Goal: Task Accomplishment & Management: Use online tool/utility

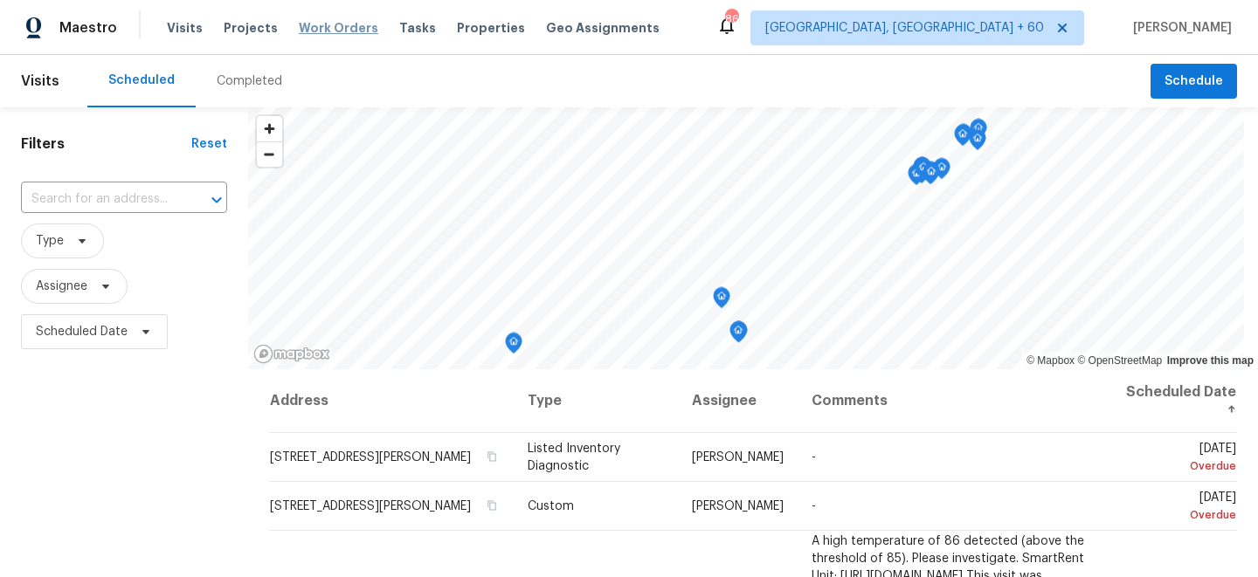
click at [328, 28] on span "Work Orders" at bounding box center [338, 27] width 79 height 17
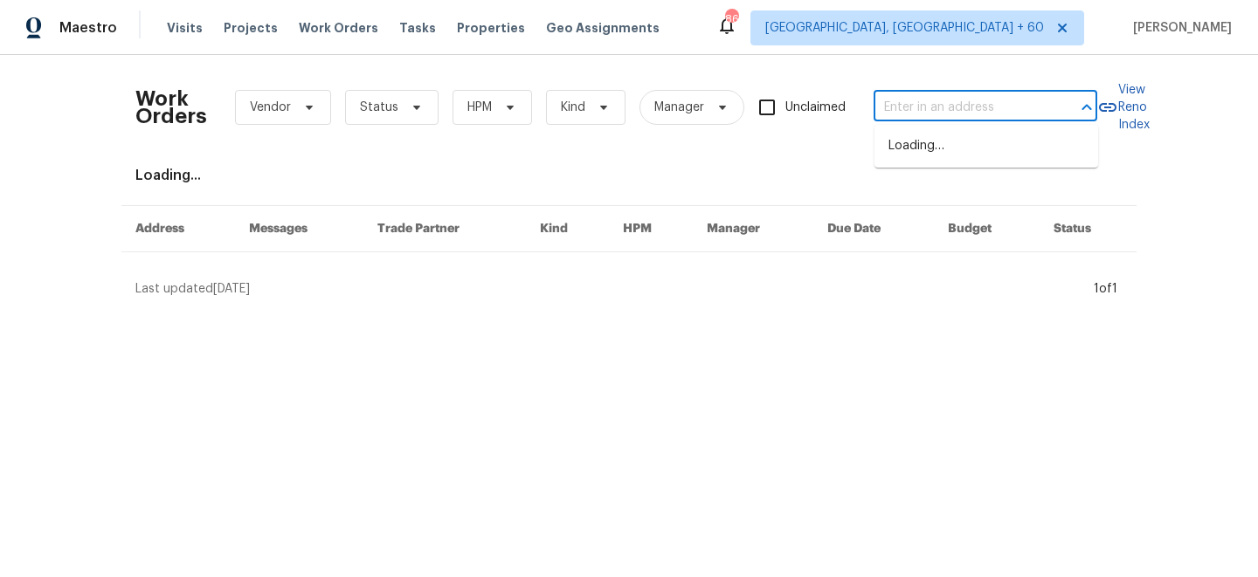
click at [948, 106] on input "text" at bounding box center [961, 107] width 175 height 27
paste input "[STREET_ADDRESS]"
type input "[STREET_ADDRESS]"
click at [956, 158] on li "[STREET_ADDRESS]" at bounding box center [986, 146] width 224 height 29
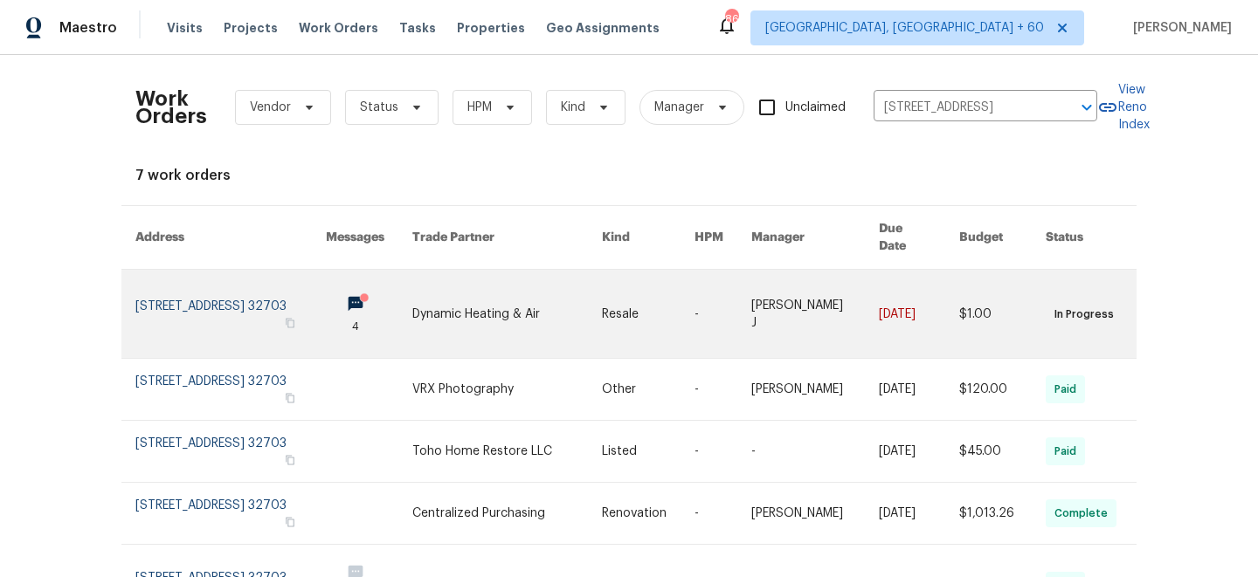
click at [570, 286] on link at bounding box center [507, 314] width 190 height 88
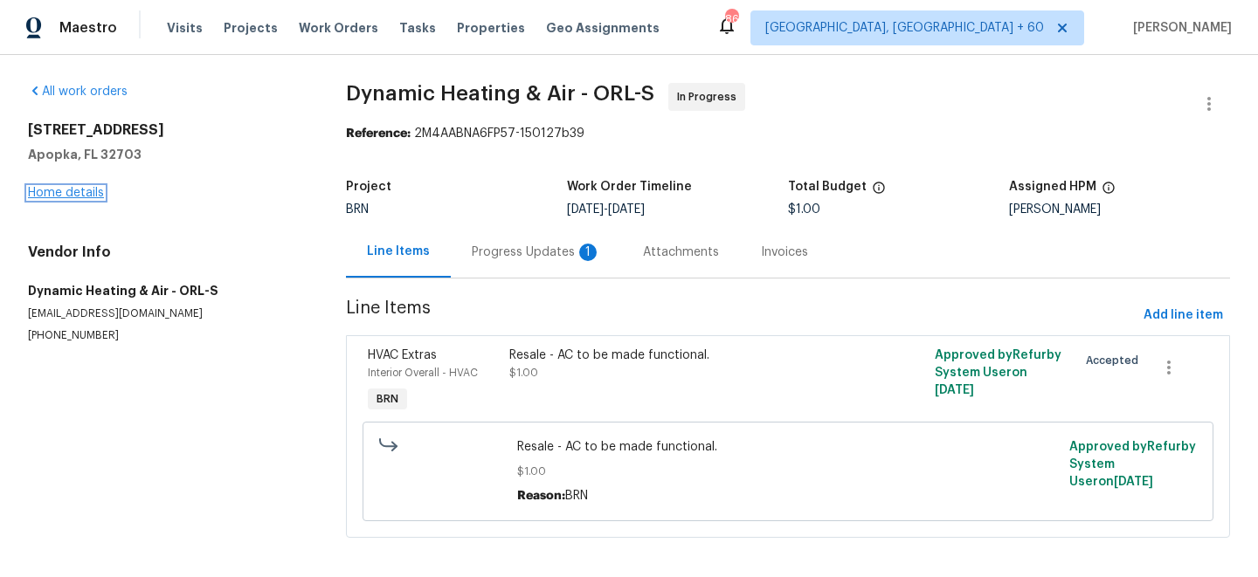
click at [79, 197] on link "Home details" at bounding box center [66, 193] width 76 height 12
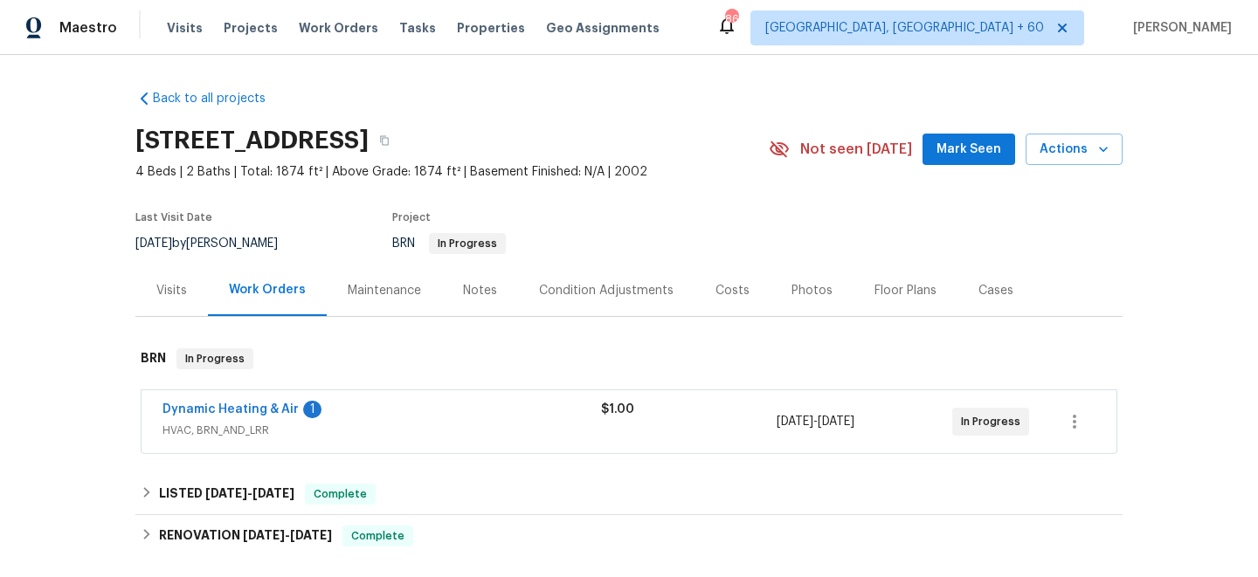
click at [389, 285] on div "Maintenance" at bounding box center [384, 290] width 73 height 17
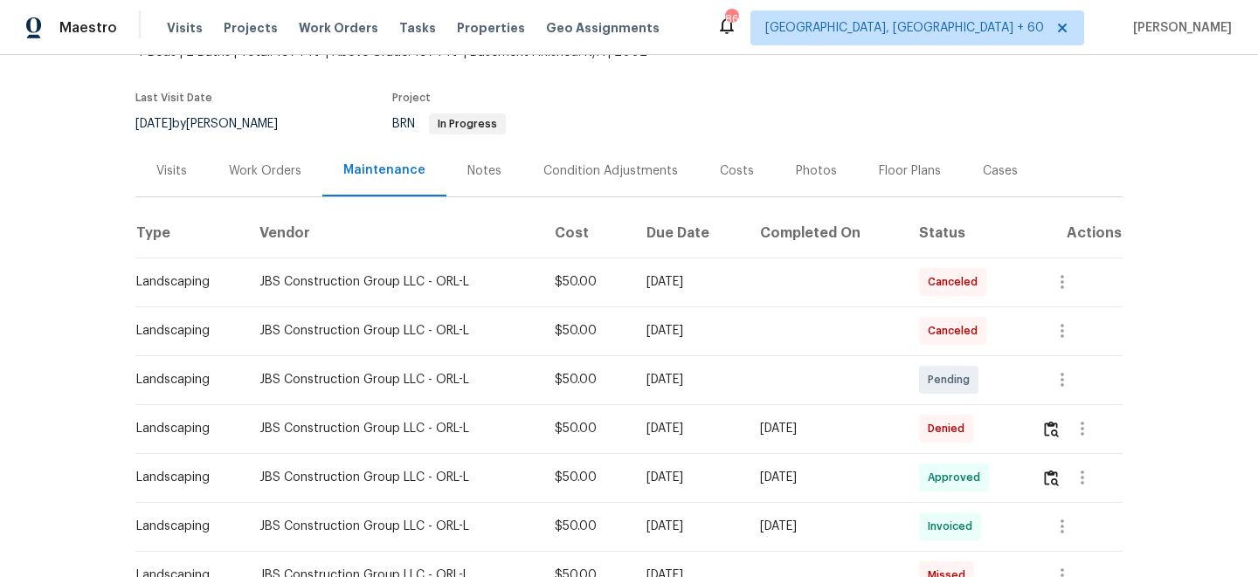
scroll to position [121, 0]
click at [1054, 430] on img "button" at bounding box center [1051, 427] width 15 height 17
